Goal: Communication & Community: Answer question/provide support

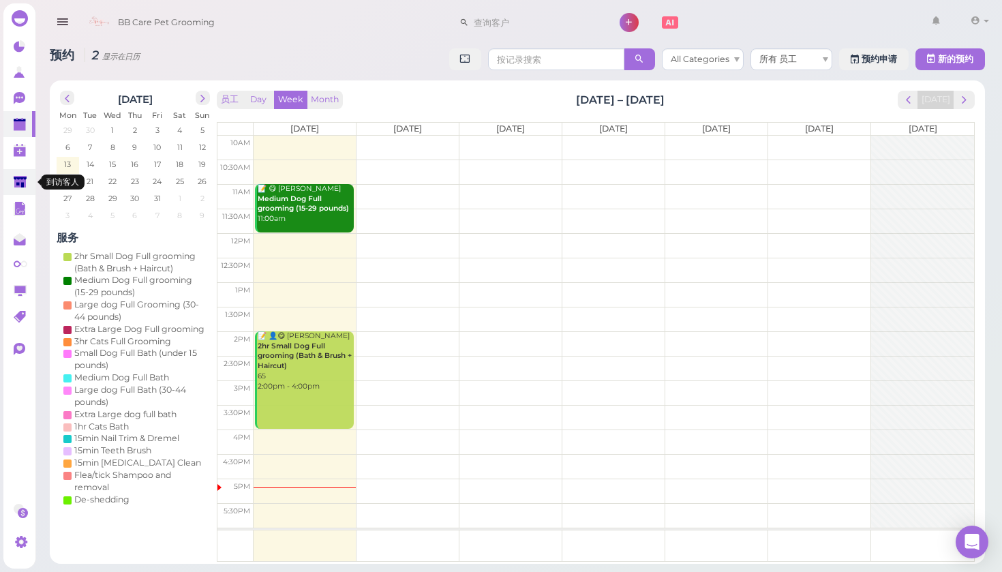
click at [25, 186] on polygon at bounding box center [20, 182] width 13 height 12
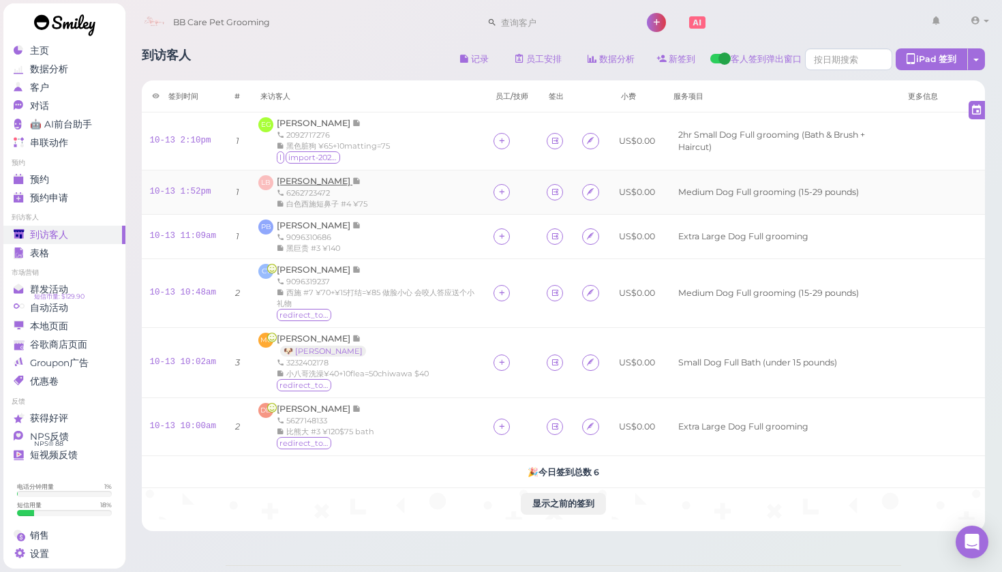
click at [330, 181] on span "[PERSON_NAME]" at bounding box center [315, 181] width 76 height 10
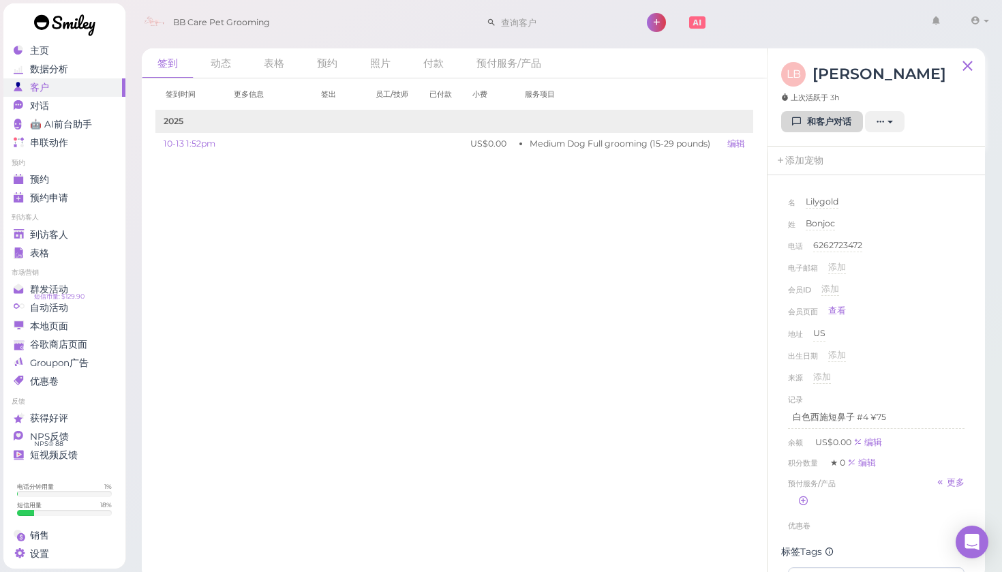
click at [812, 115] on link "和客户对话" at bounding box center [822, 122] width 82 height 22
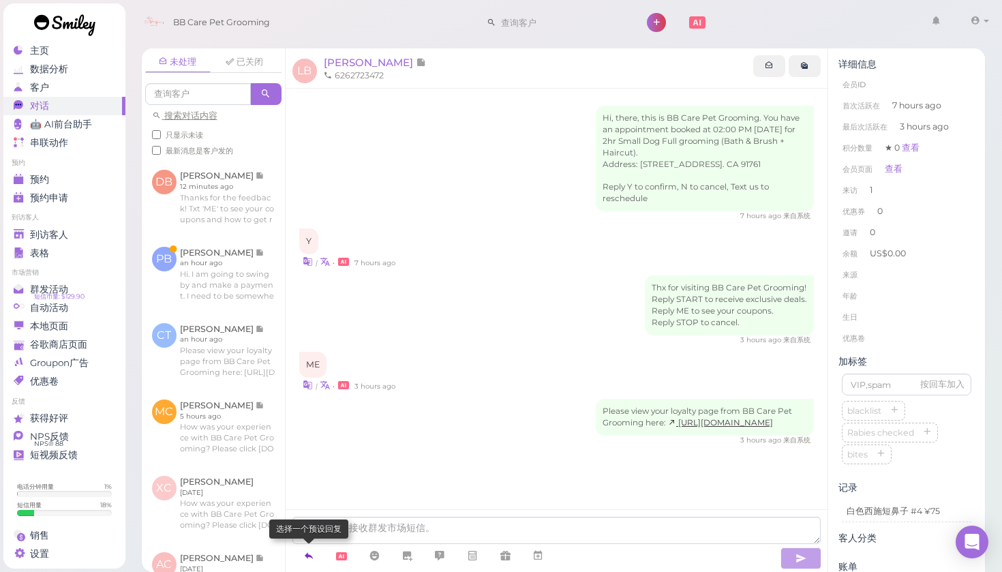
click at [309, 553] on icon at bounding box center [308, 556] width 11 height 14
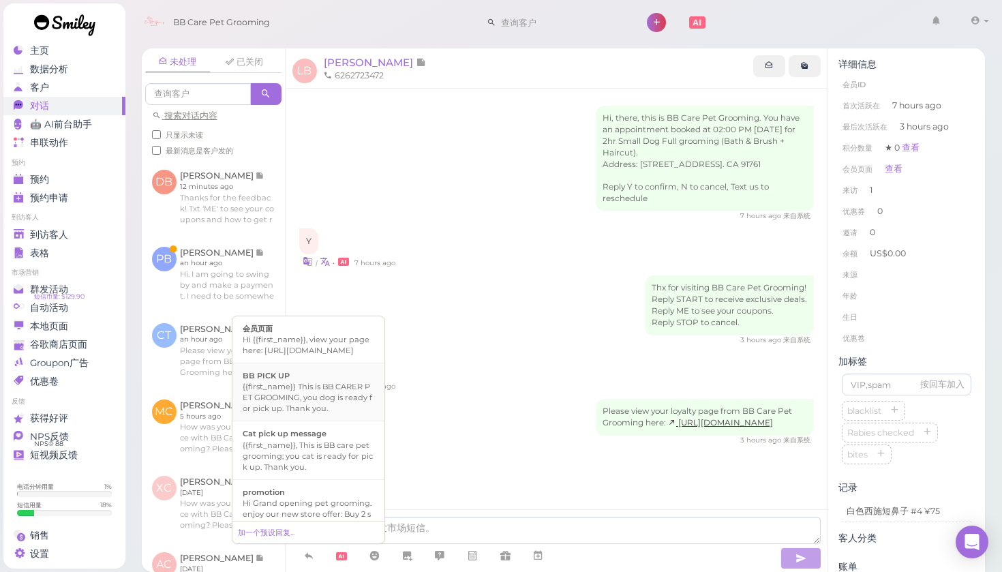
click at [326, 412] on div "{{first_name}} This is BB CARER PET GROOMING, you dog is ready for pick up. Tha…" at bounding box center [309, 397] width 132 height 33
type textarea "{{first_name}} This is BB CARER PET GROOMING, you dog is ready for pick up. Tha…"
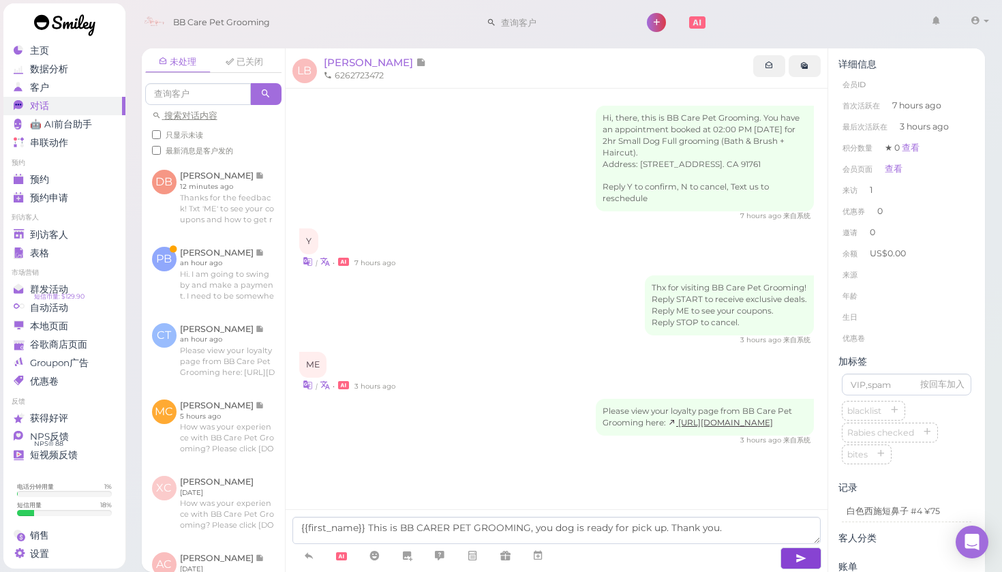
click at [790, 555] on button "button" at bounding box center [800, 558] width 41 height 22
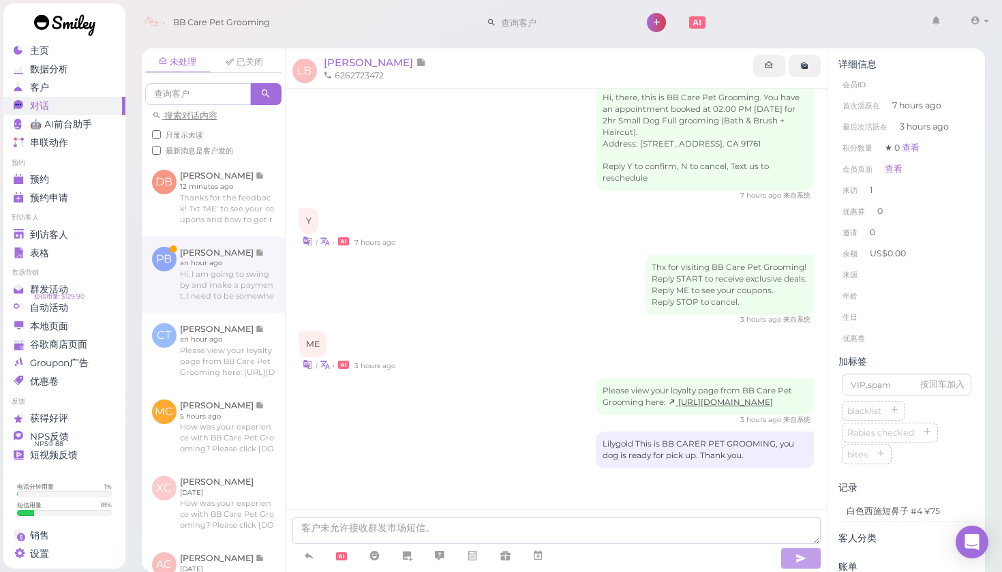
click at [216, 297] on link at bounding box center [213, 274] width 143 height 76
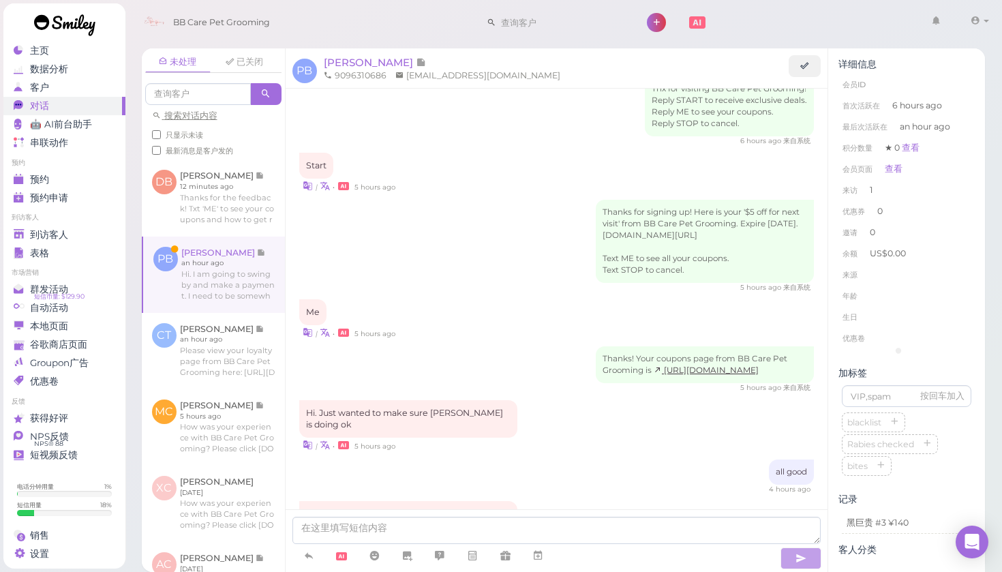
scroll to position [243, 0]
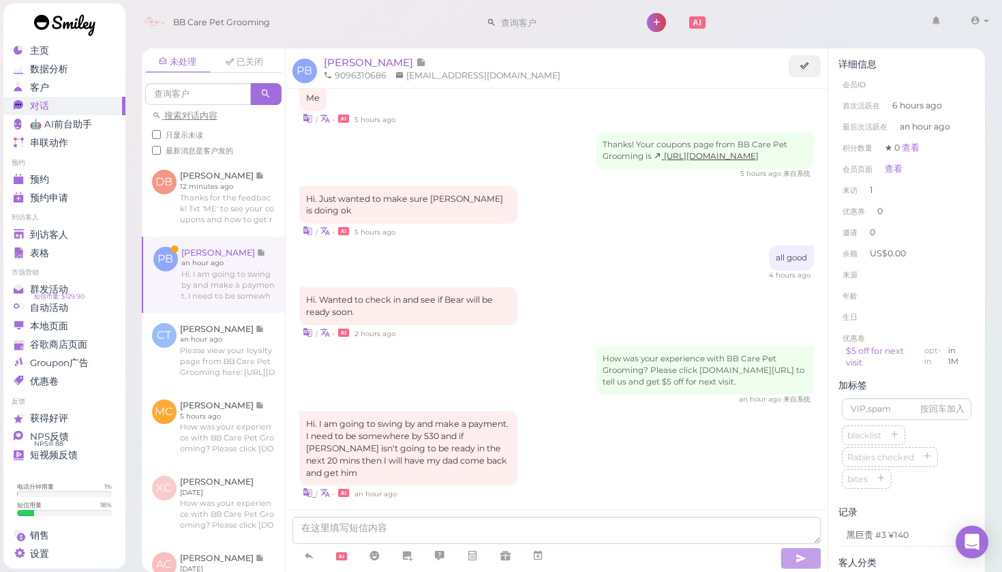
click at [305, 486] on icon at bounding box center [308, 492] width 10 height 13
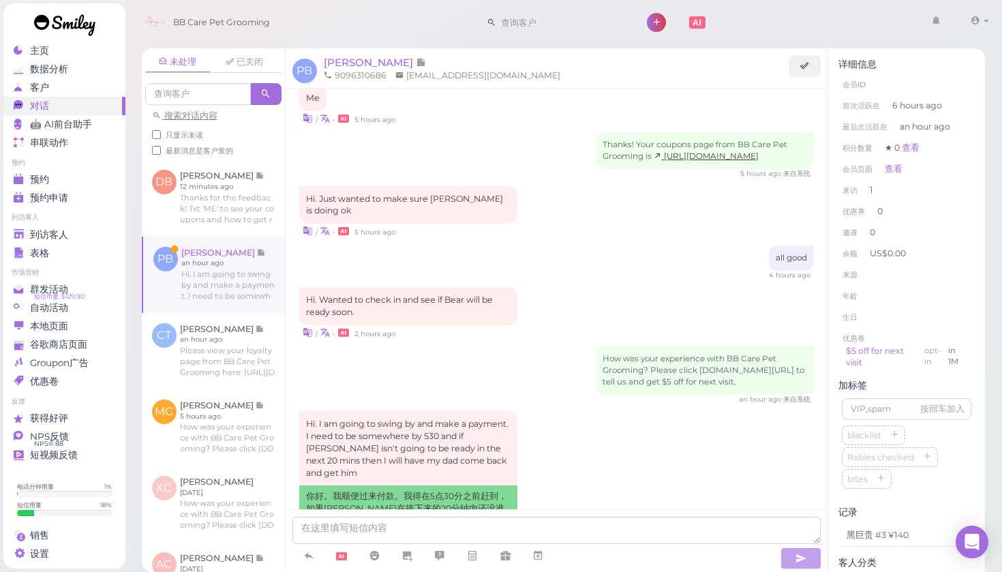
click at [544, 442] on div "Hi. I am going to swing by and make a payment. I need to be somewhere by 530 an…" at bounding box center [556, 479] width 515 height 137
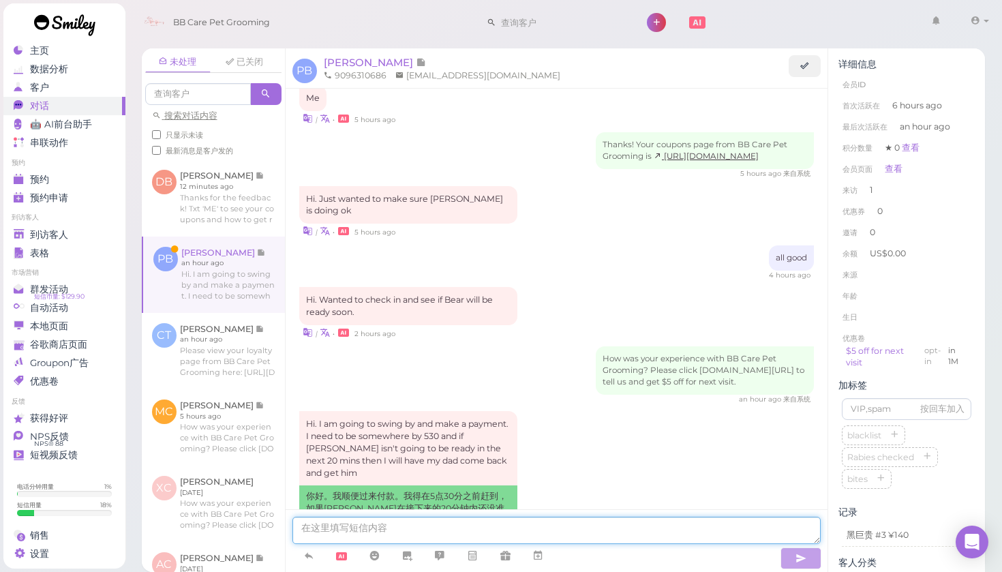
click at [414, 529] on textarea at bounding box center [556, 529] width 529 height 27
type textarea "s"
type textarea "sorry for the delay time [DATE]. and thank you for the waiting ."
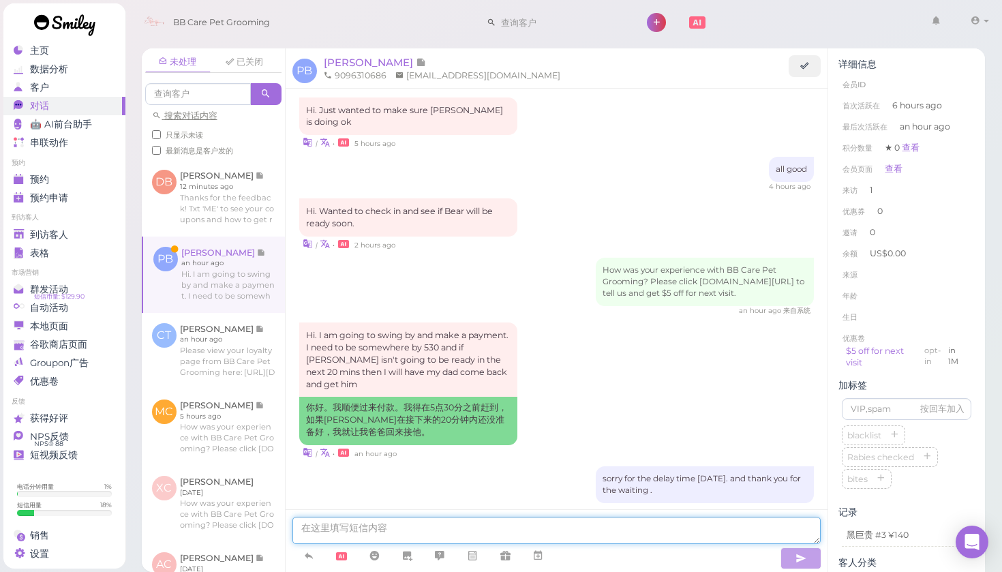
scroll to position [378, 0]
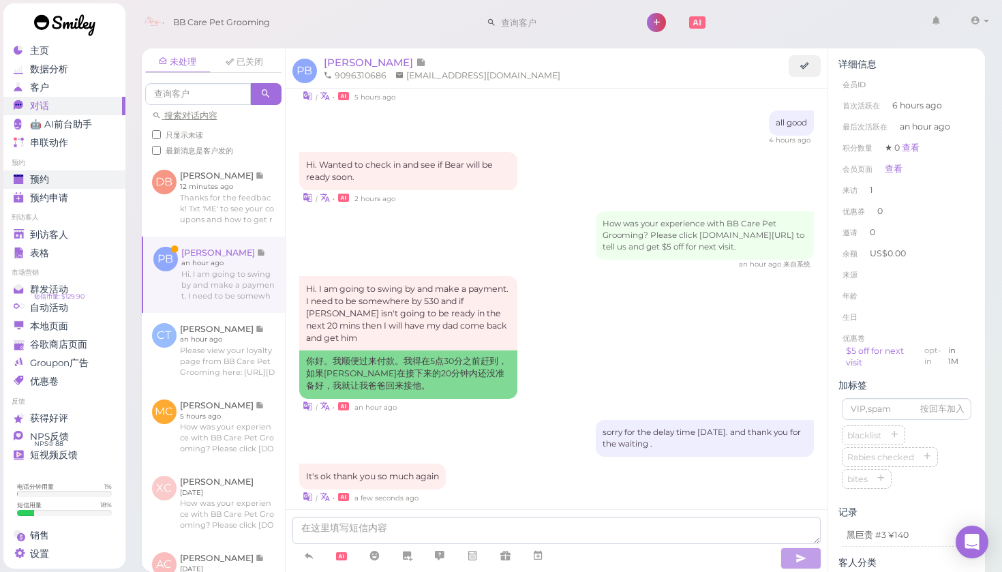
click at [53, 176] on div "预约" at bounding box center [63, 180] width 98 height 12
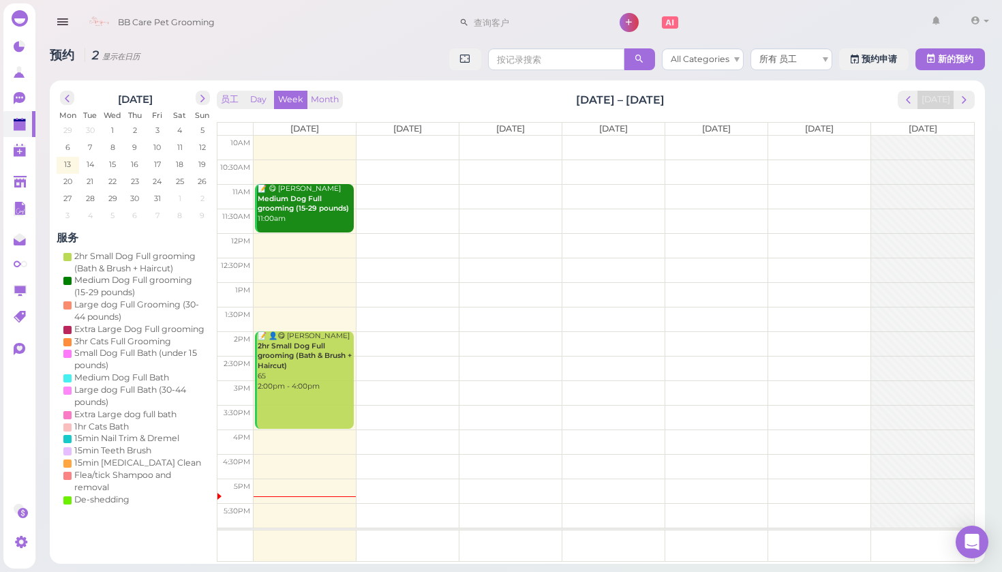
click at [536, 146] on td at bounding box center [613, 148] width 720 height 25
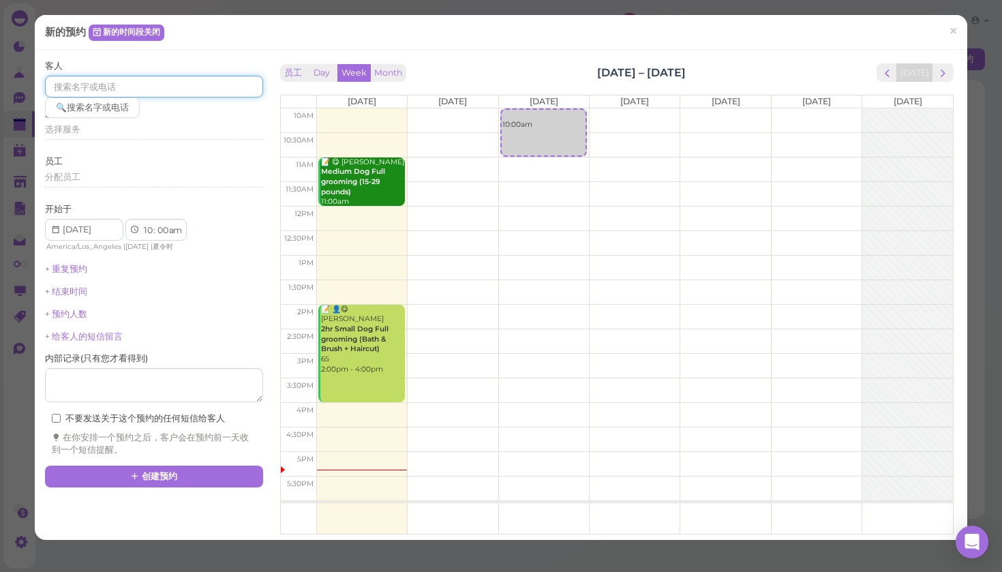
click at [110, 80] on input at bounding box center [154, 87] width 218 height 22
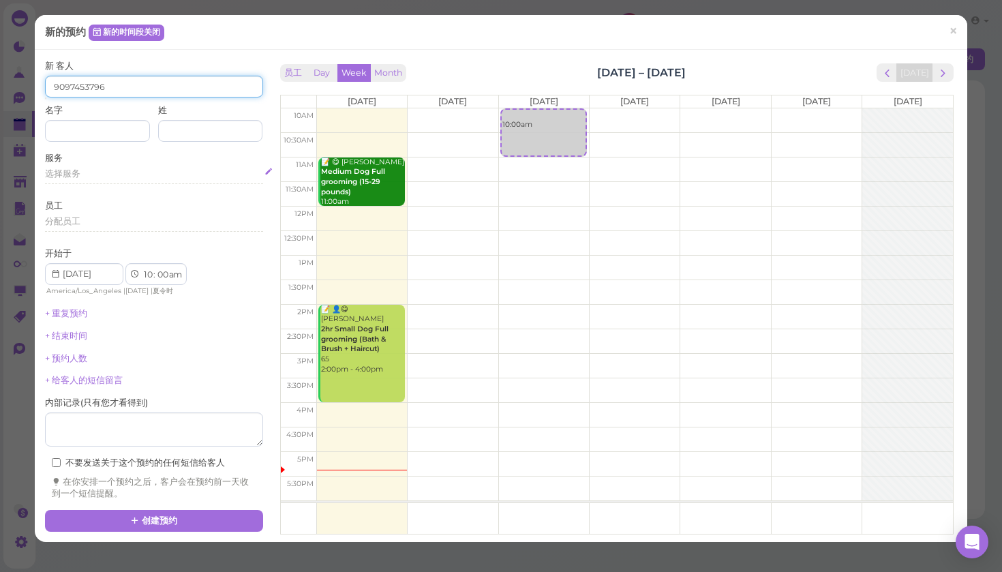
type input "9097453796"
click at [50, 172] on span "选择服务" at bounding box center [62, 173] width 35 height 10
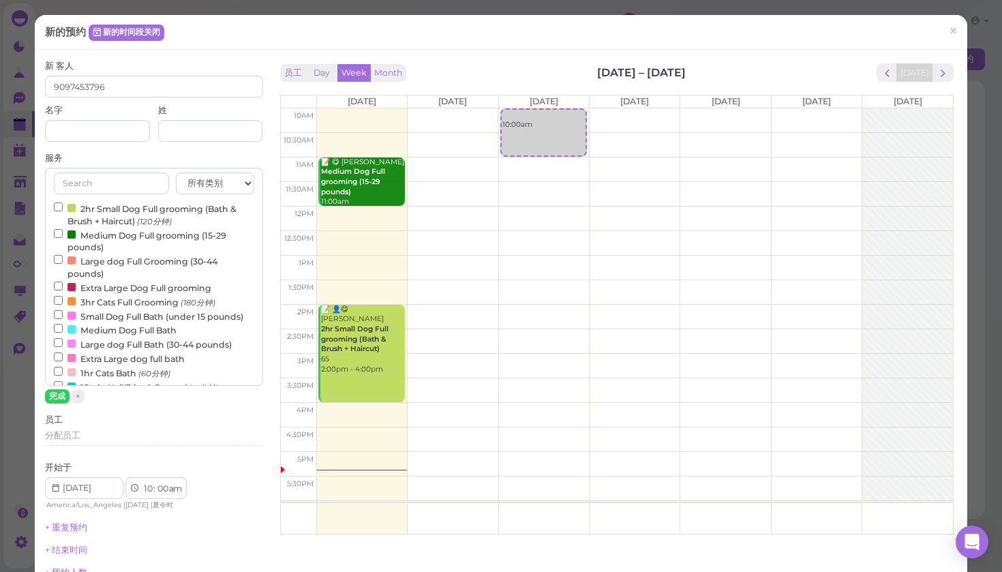
click at [58, 204] on input "2hr Small Dog Full grooming (Bath & Brush + Haircut) (120分钟)" at bounding box center [58, 206] width 9 height 9
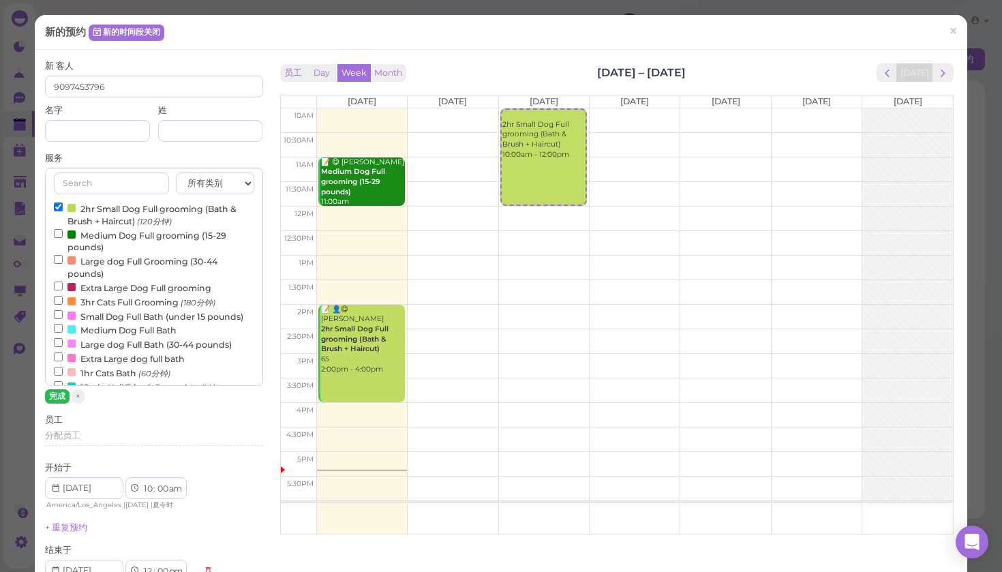
click at [55, 392] on button "完成" at bounding box center [57, 396] width 25 height 14
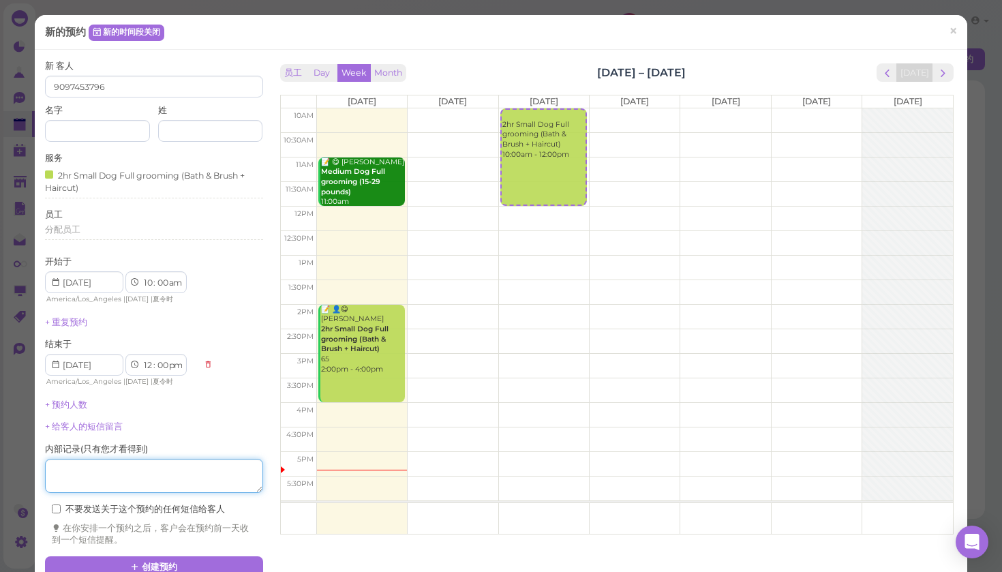
click at [100, 468] on textarea at bounding box center [154, 476] width 218 height 34
type textarea "60"
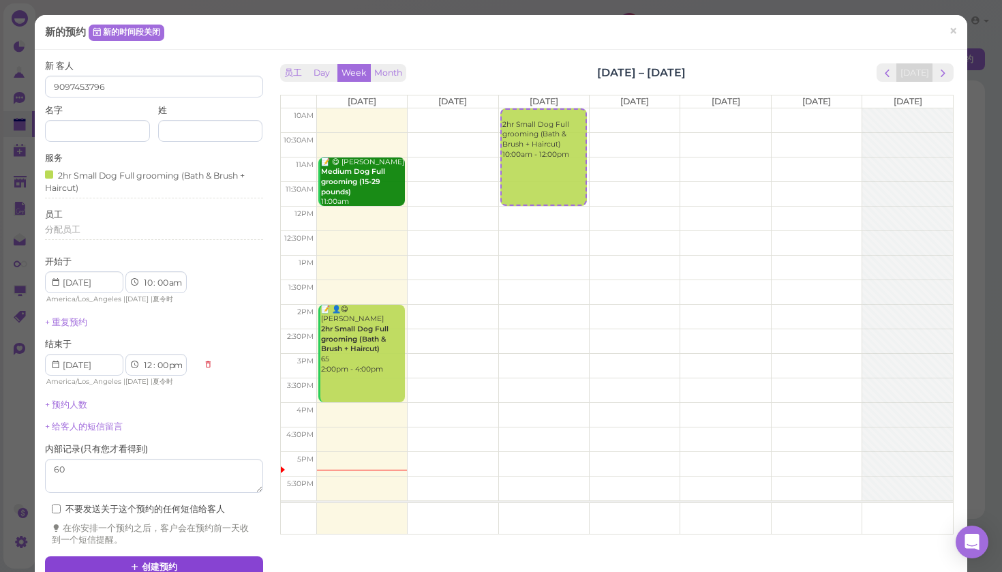
click at [131, 561] on icon at bounding box center [135, 566] width 9 height 10
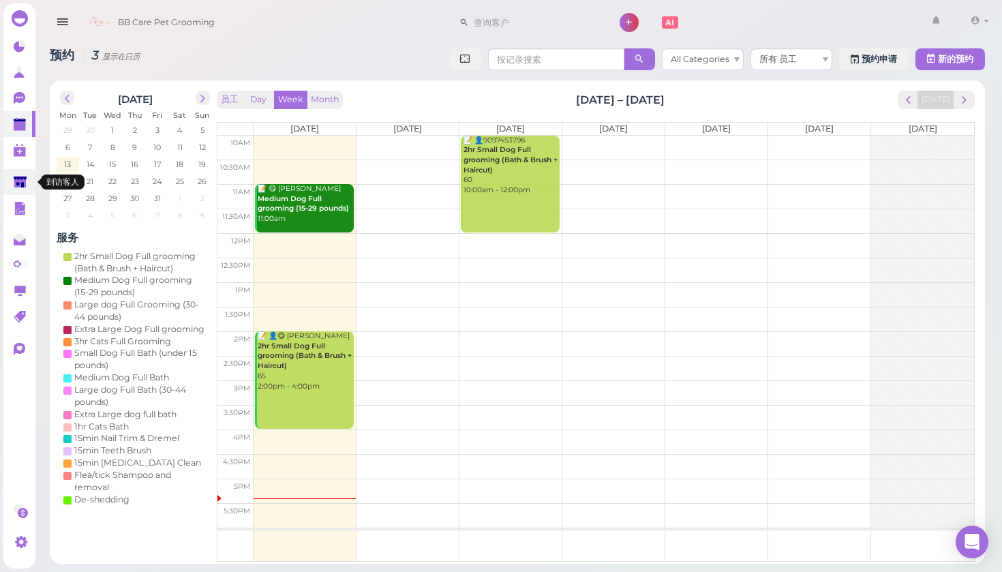
click at [27, 180] on icon at bounding box center [21, 183] width 14 height 14
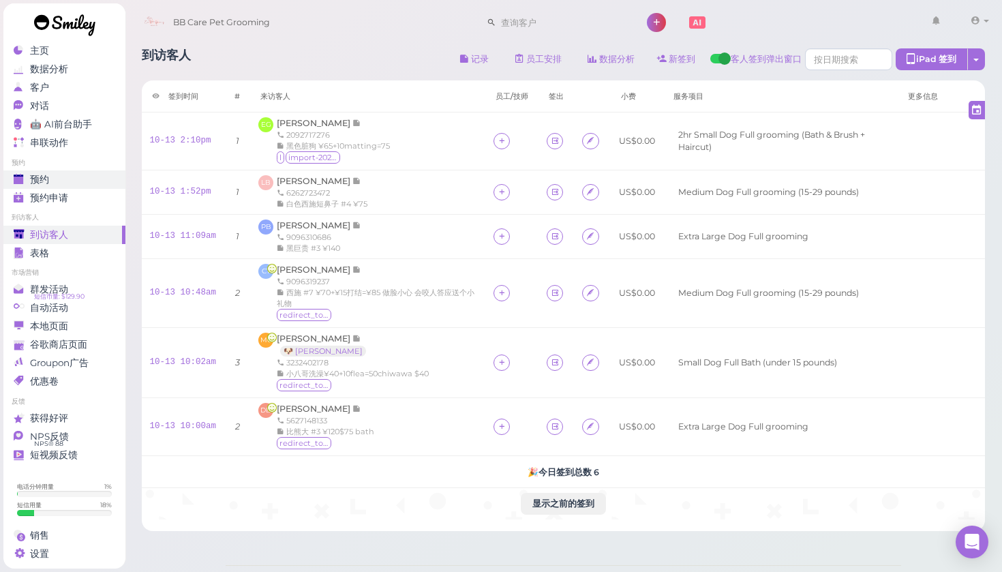
click at [41, 172] on link "预约" at bounding box center [64, 179] width 122 height 18
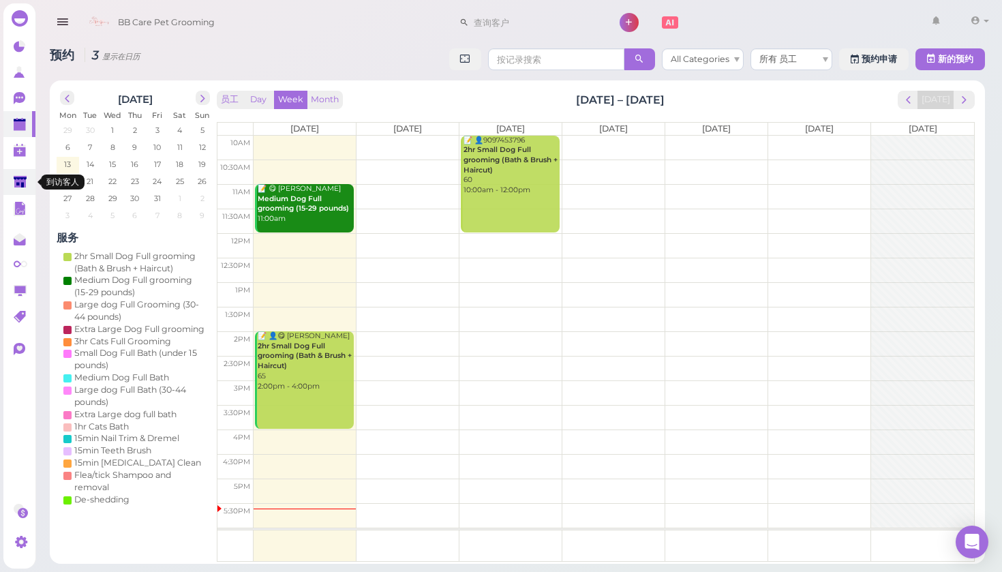
click at [16, 180] on polygon at bounding box center [20, 182] width 13 height 12
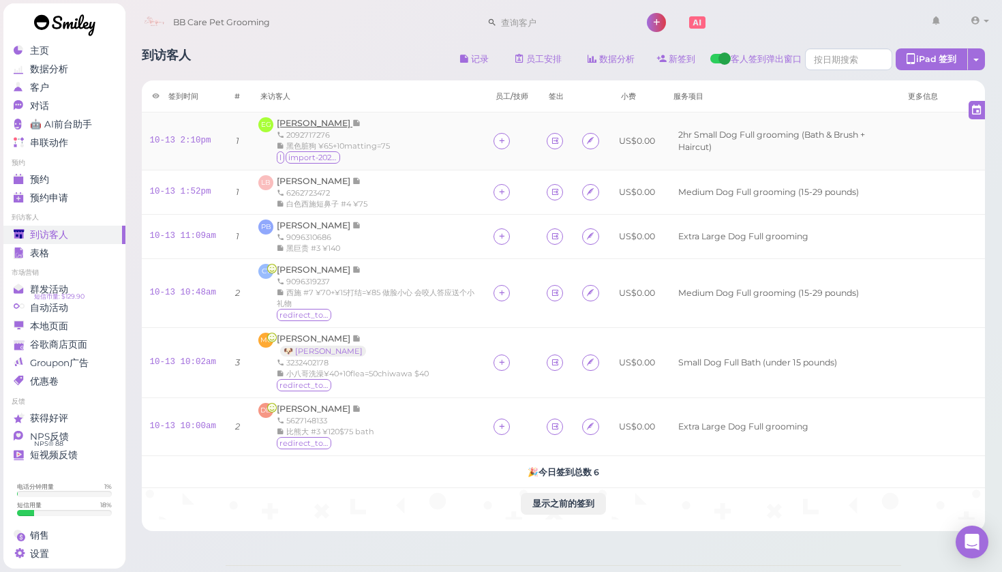
click at [312, 119] on span "[PERSON_NAME]" at bounding box center [315, 123] width 76 height 10
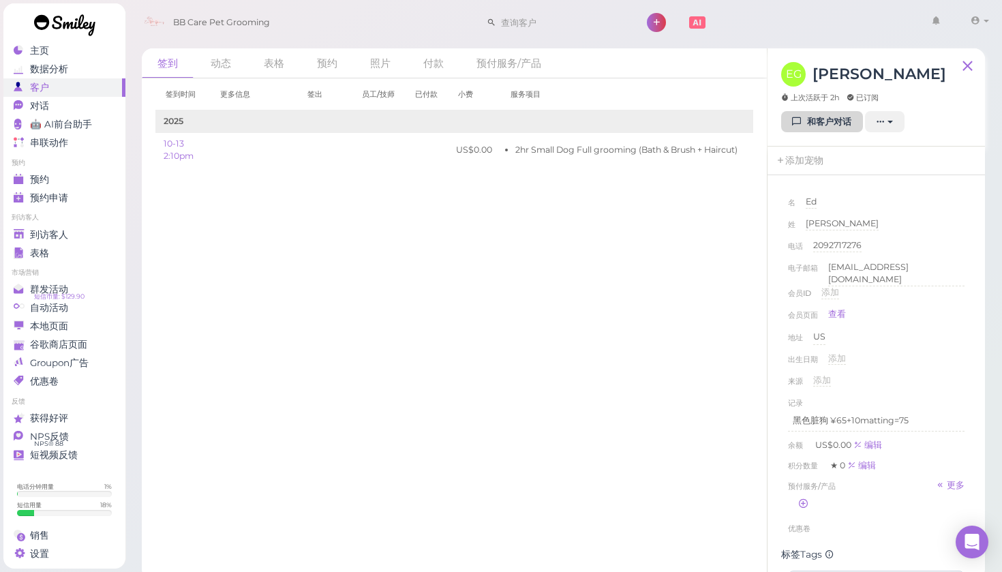
click at [794, 119] on icon at bounding box center [796, 122] width 9 height 10
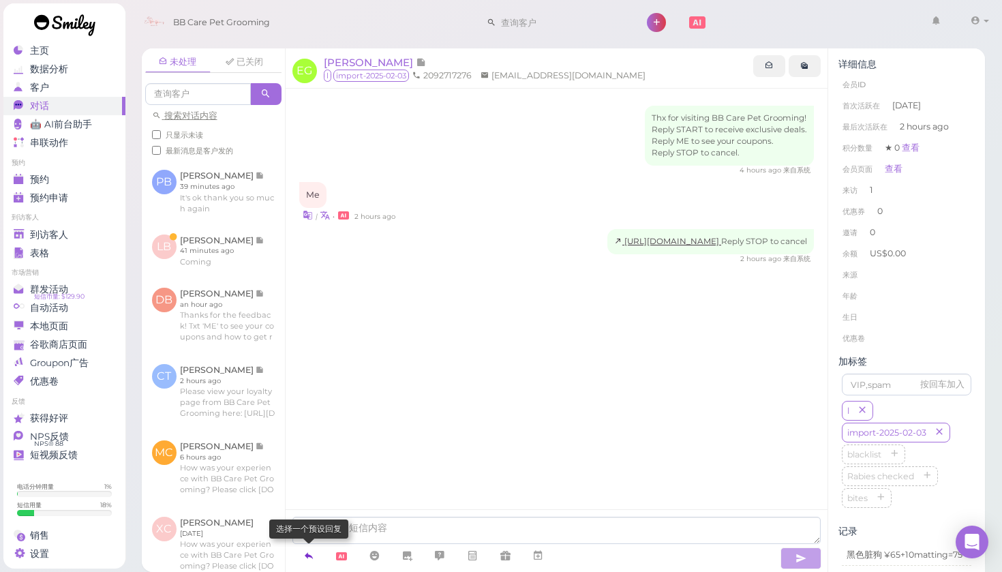
click at [307, 550] on icon at bounding box center [308, 556] width 11 height 14
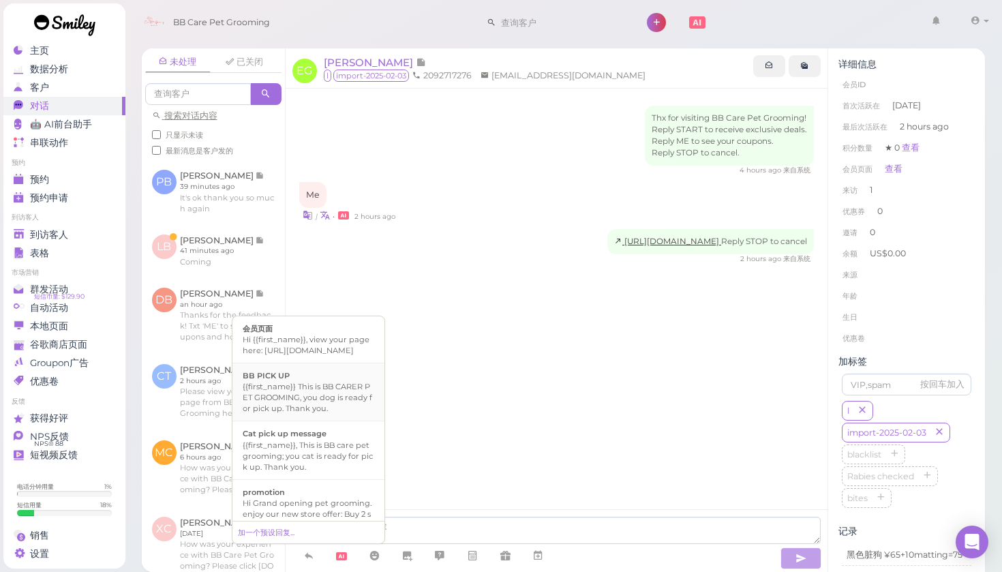
click at [303, 401] on div "{{first_name}} This is BB CARER PET GROOMING, you dog is ready for pick up. Tha…" at bounding box center [309, 397] width 132 height 33
type textarea "{{first_name}} This is BB CARER PET GROOMING, you dog is ready for pick up. Tha…"
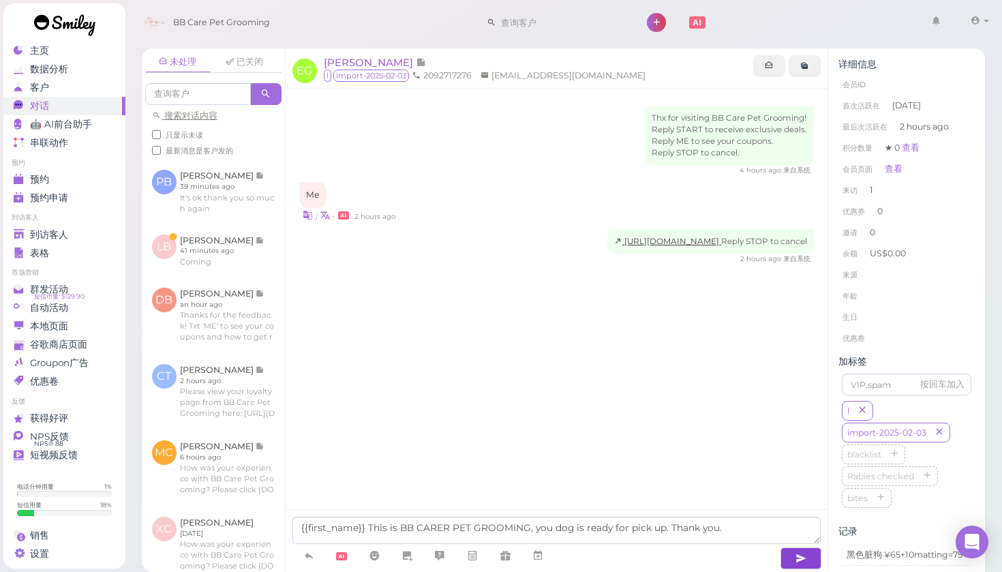
click at [802, 555] on icon "button" at bounding box center [800, 558] width 11 height 14
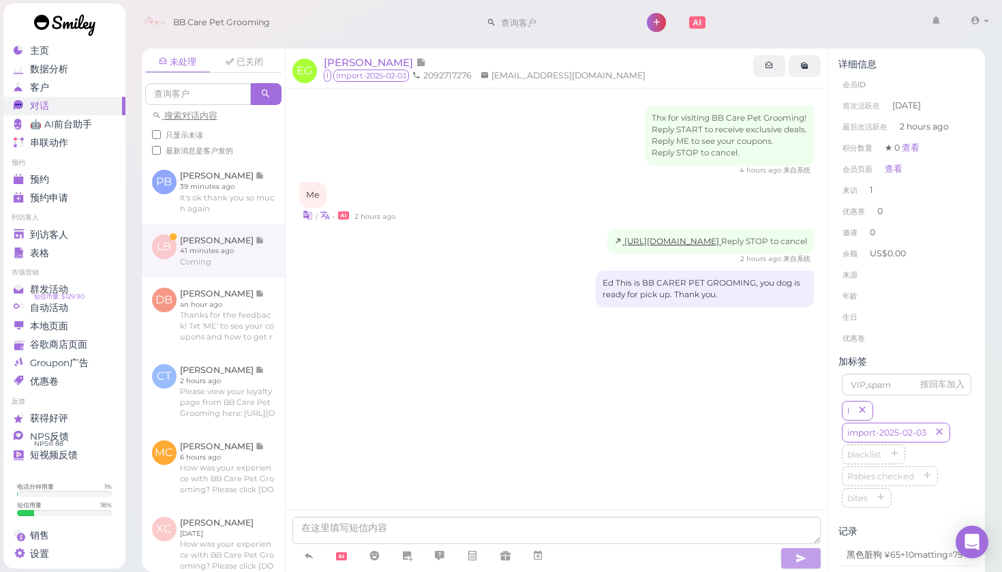
click at [208, 252] on link at bounding box center [213, 250] width 143 height 53
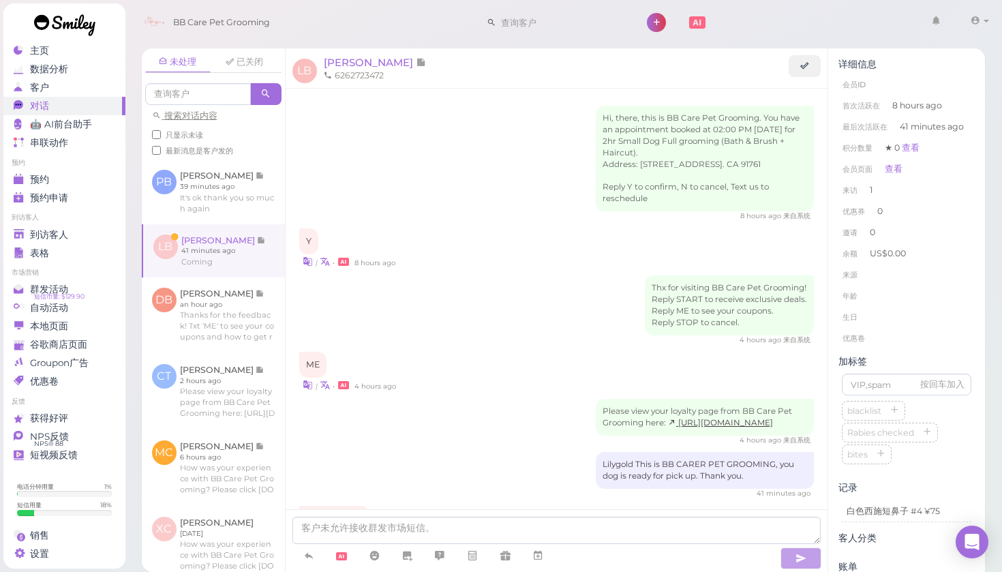
scroll to position [132, 0]
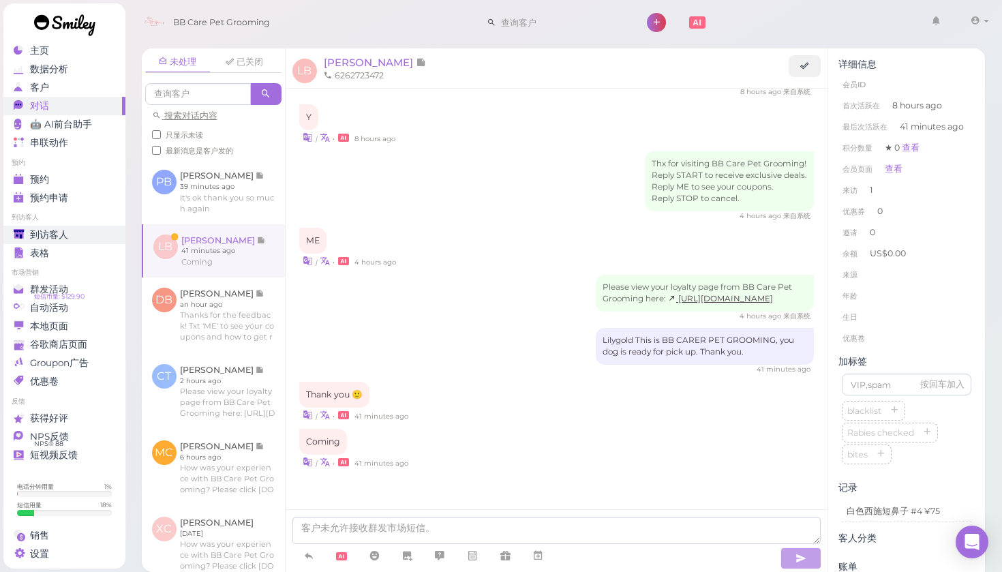
click at [42, 231] on span "到访客人" at bounding box center [49, 235] width 38 height 12
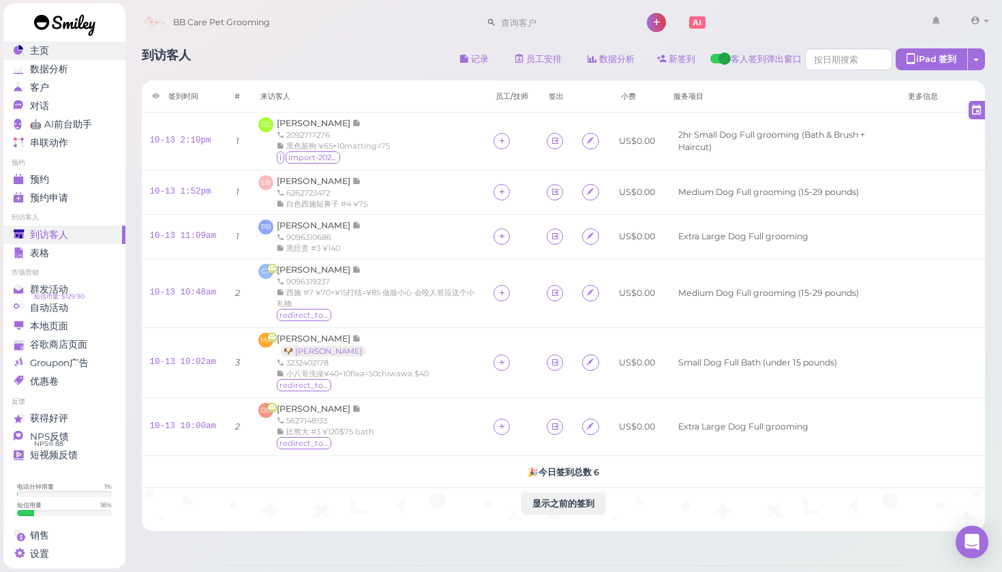
click at [44, 57] on link "主页" at bounding box center [64, 51] width 122 height 18
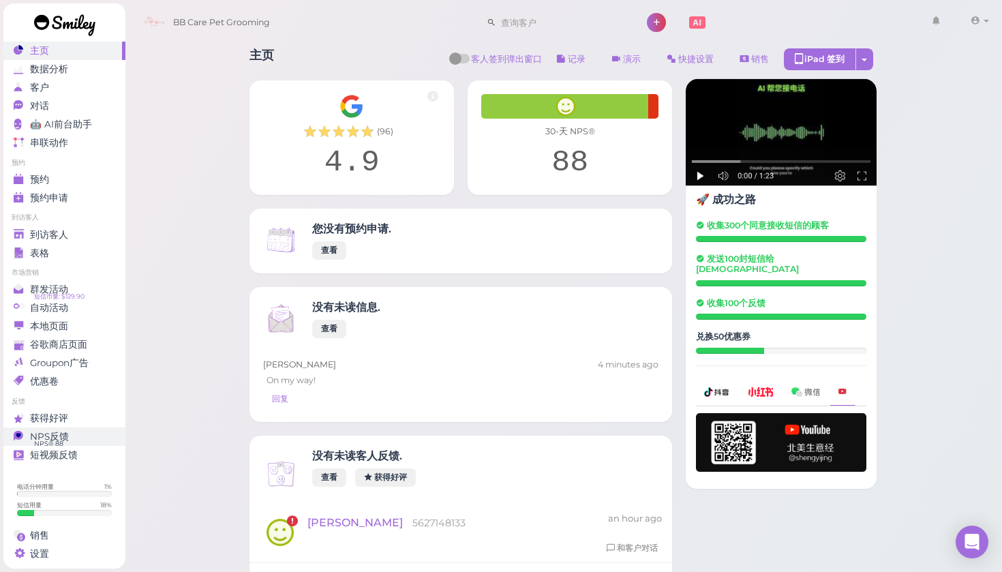
click at [107, 437] on div "NPS反馈" at bounding box center [63, 437] width 98 height 12
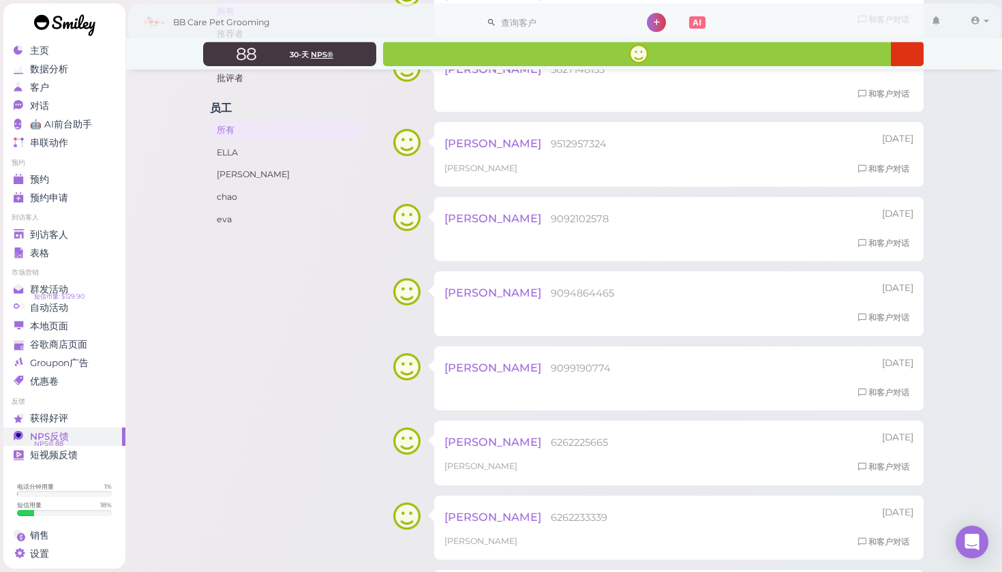
scroll to position [215, 0]
click at [50, 112] on link "对话 0" at bounding box center [64, 106] width 122 height 18
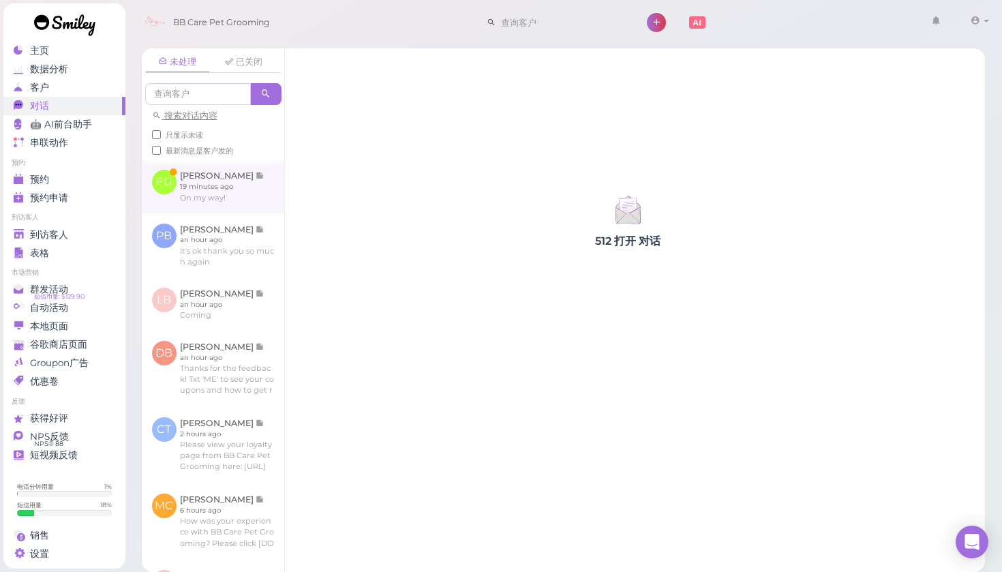
click at [198, 198] on link at bounding box center [213, 185] width 142 height 53
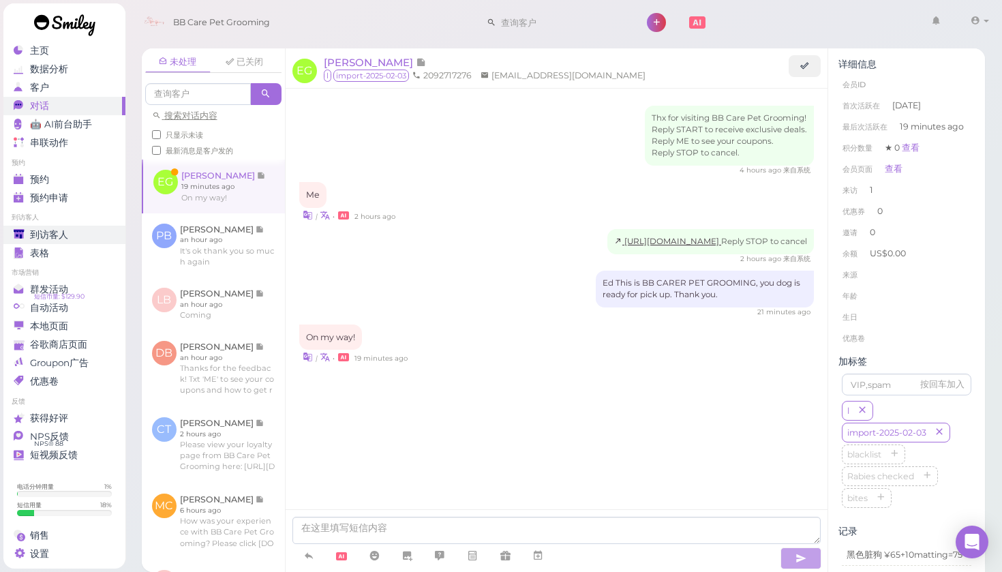
click at [84, 234] on div "到访客人" at bounding box center [63, 235] width 98 height 12
